Goal: Task Accomplishment & Management: Manage account settings

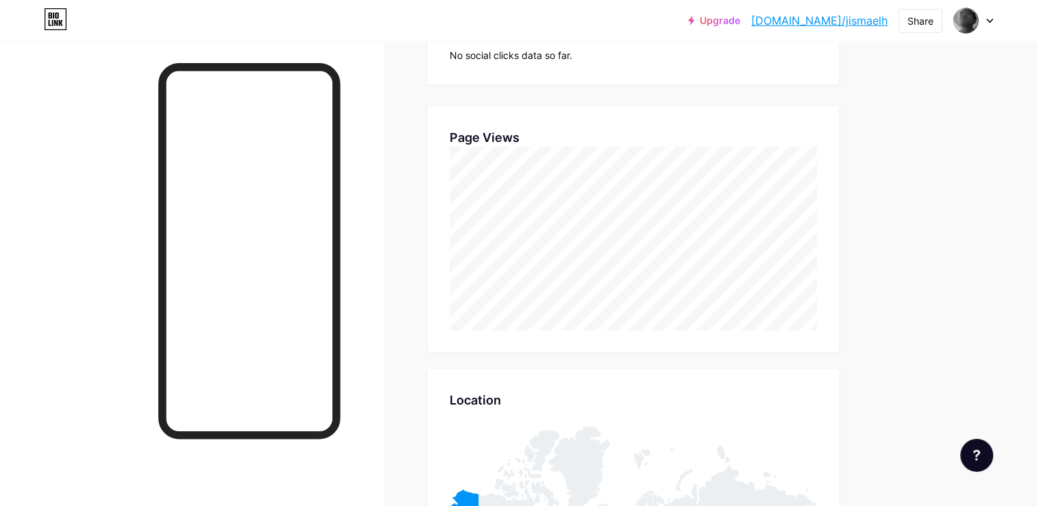
scroll to position [287, 0]
click at [722, 353] on div "Stats & Insights Page Stats 30 Days All time Top Links Links No clicks data so …" at bounding box center [633, 356] width 411 height 1031
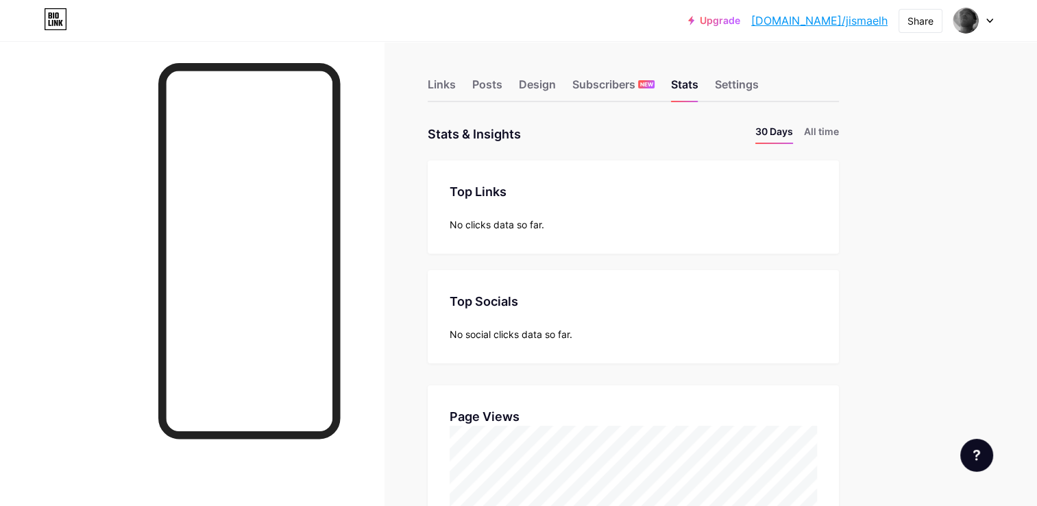
scroll to position [0, 0]
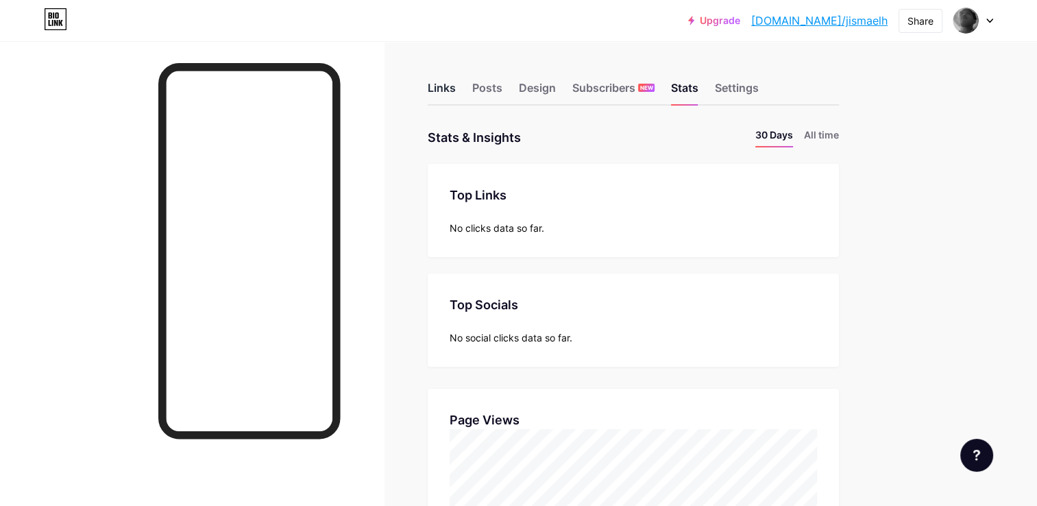
click at [441, 92] on div "Links" at bounding box center [442, 92] width 28 height 25
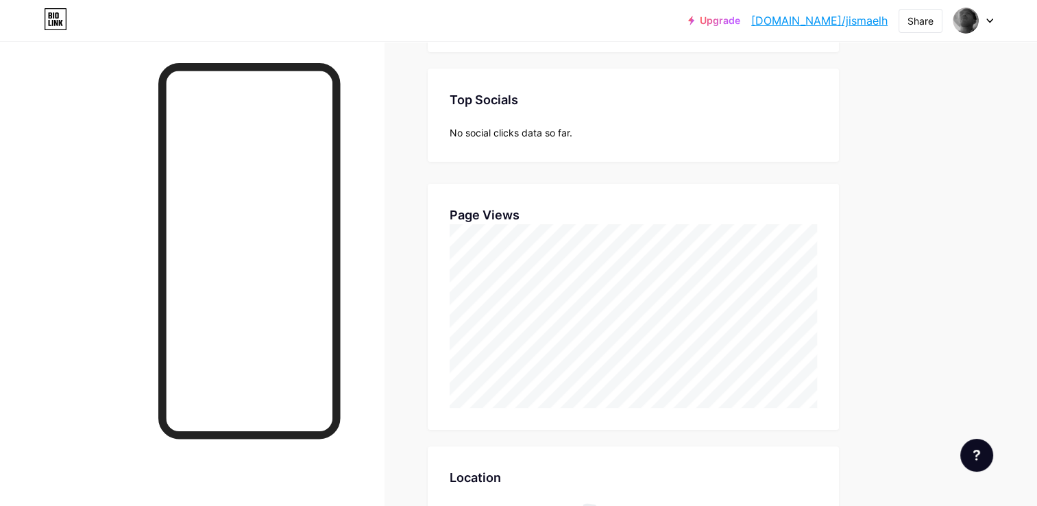
scroll to position [206, 0]
